Goal: Task Accomplishment & Management: Manage account settings

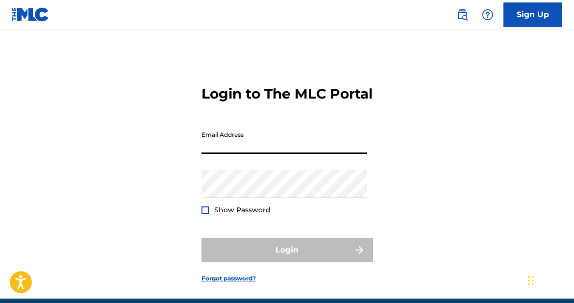
click at [256, 154] on input "Email Address" at bounding box center [284, 140] width 166 height 28
type input "[EMAIL_ADDRESS][DOMAIN_NAME]"
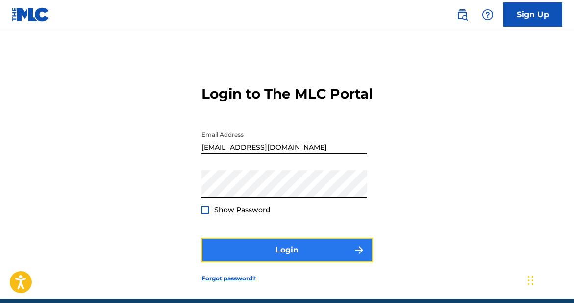
click at [269, 262] on button "Login" at bounding box center [286, 250] width 171 height 24
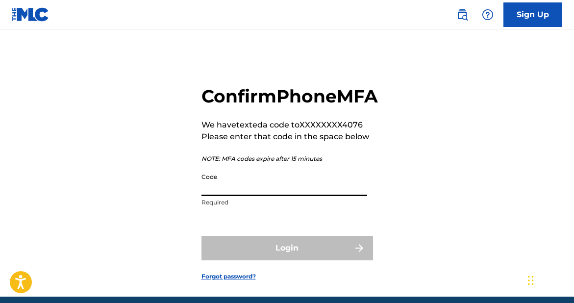
click at [266, 196] on input "Code" at bounding box center [284, 182] width 166 height 28
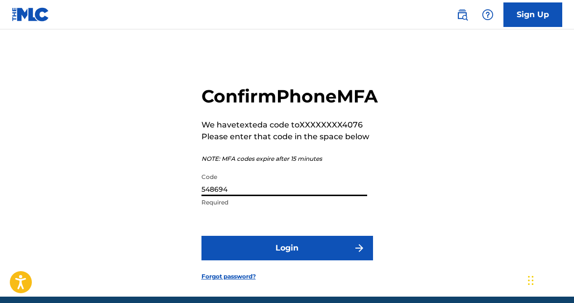
type input "548694"
click at [201, 236] on button "Login" at bounding box center [286, 248] width 171 height 24
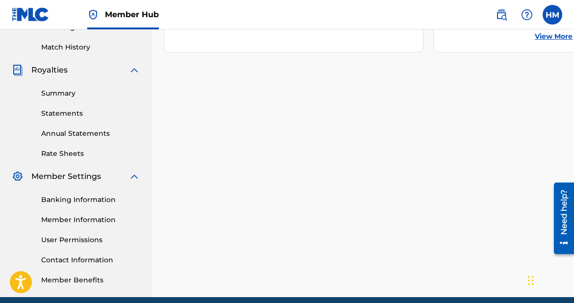
scroll to position [305, 0]
